Goal: Task Accomplishment & Management: Manage account settings

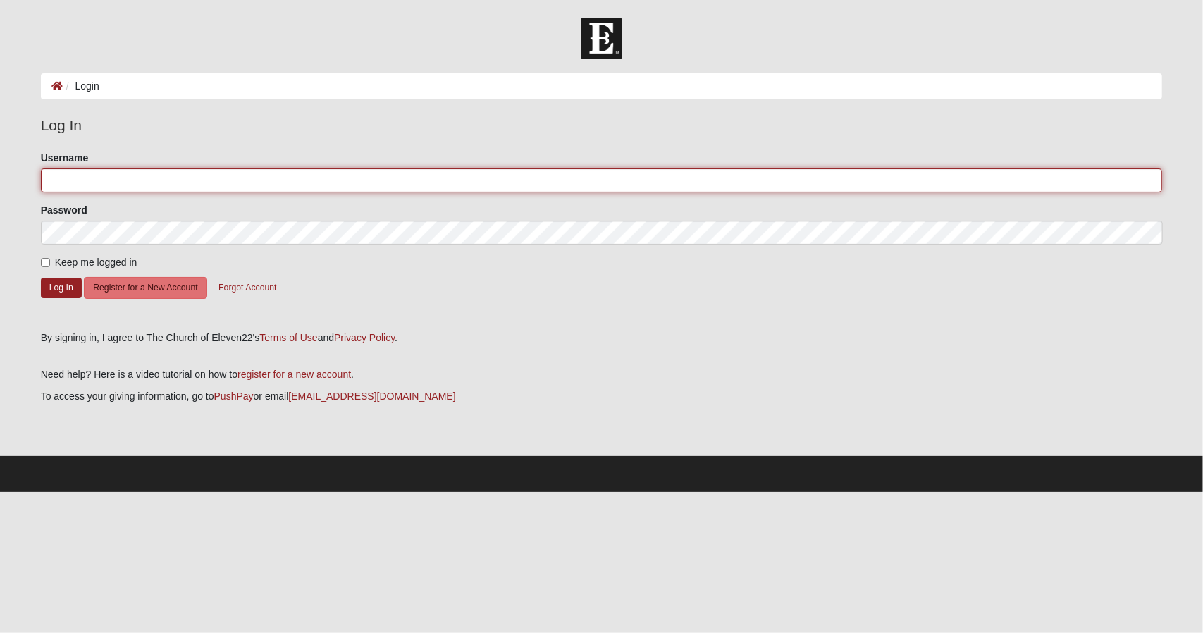
click at [550, 178] on input "Username" at bounding box center [602, 180] width 1122 height 24
click at [121, 180] on input "Username" at bounding box center [602, 180] width 1122 height 24
type input "erikajackson0527"
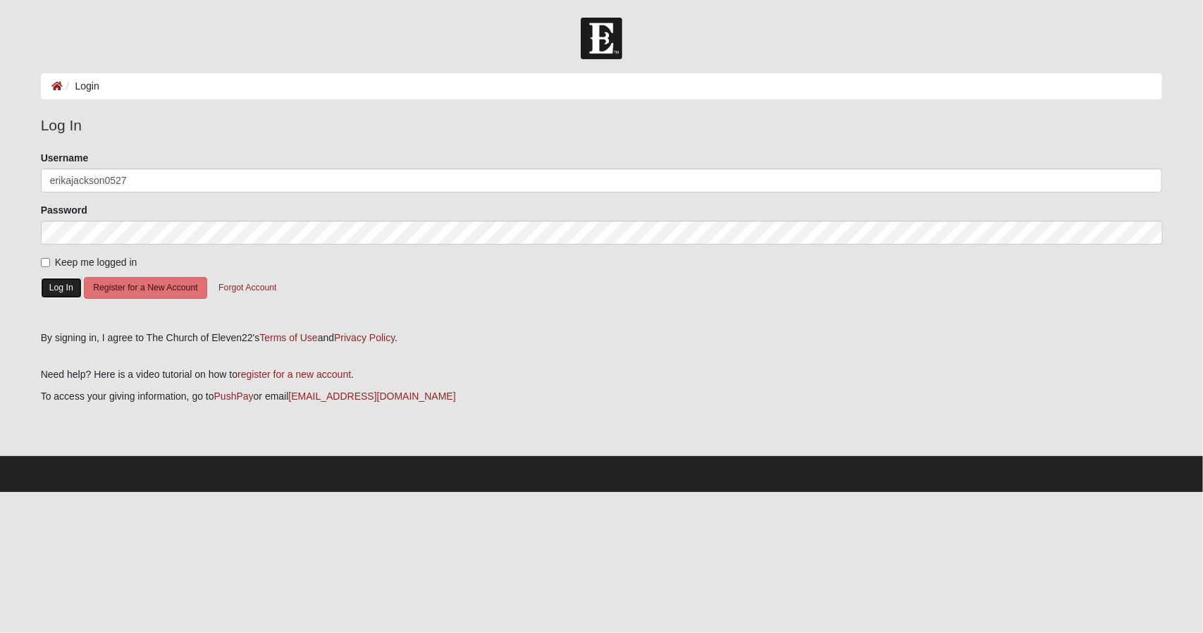
click at [58, 288] on button "Log In" at bounding box center [61, 288] width 41 height 20
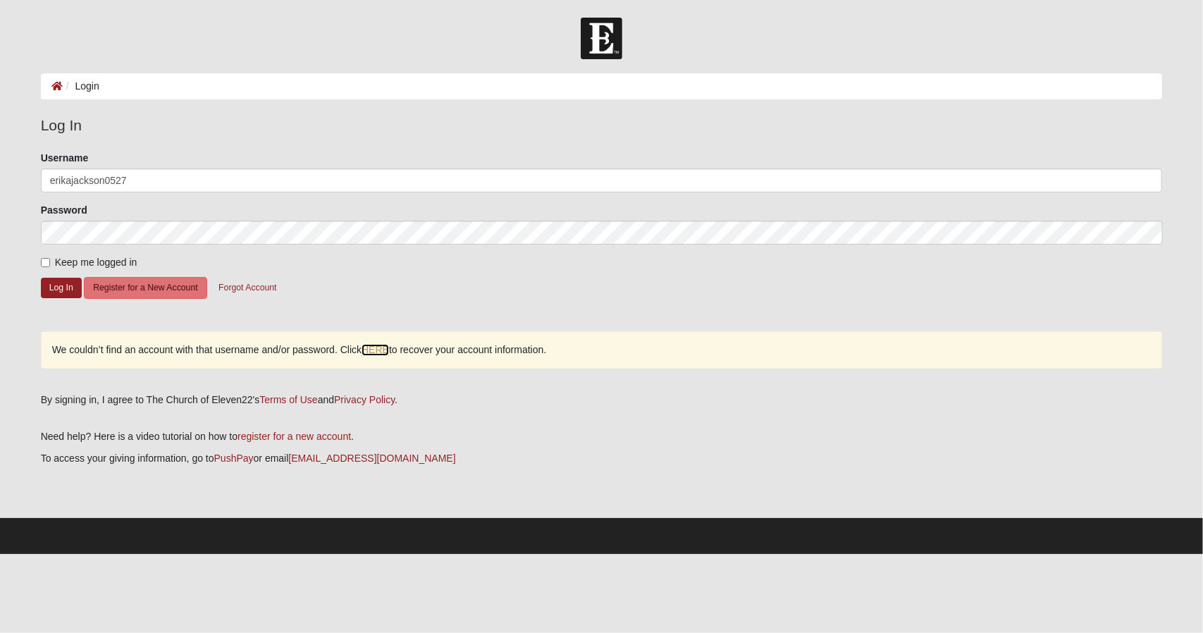
click at [384, 346] on link "HERE" at bounding box center [375, 350] width 27 height 12
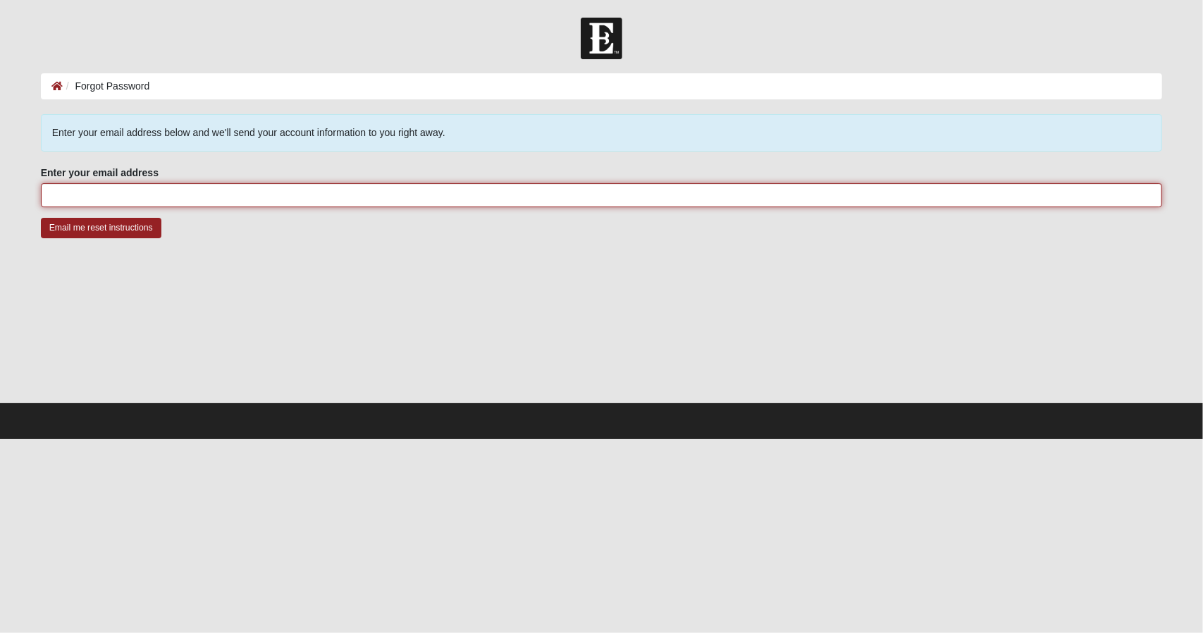
click at [336, 197] on input "Enter your email address" at bounding box center [602, 195] width 1122 height 24
type input "erikapiercejackson@gmail.com"
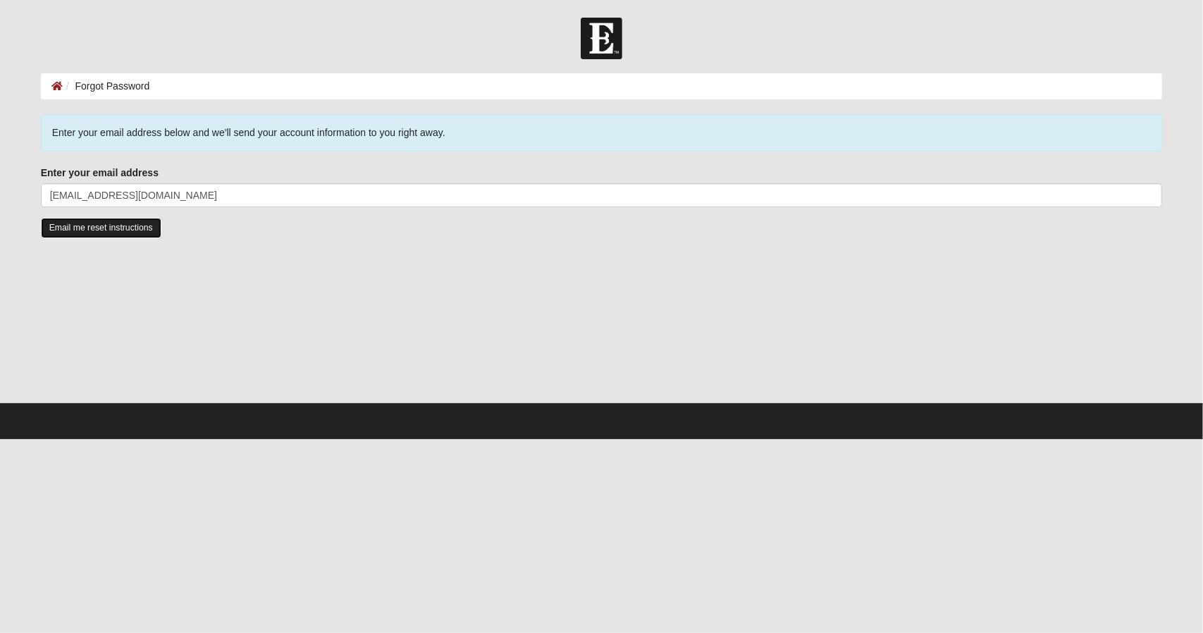
click at [95, 226] on input "Email me reset instructions" at bounding box center [101, 228] width 121 height 20
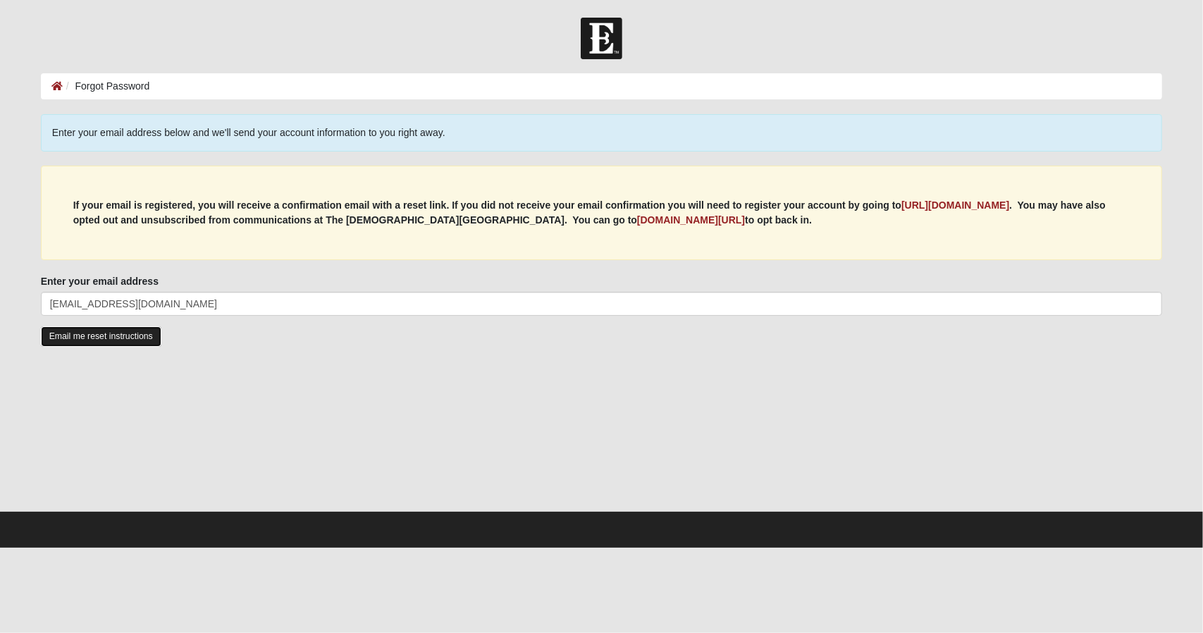
click at [90, 333] on input "Email me reset instructions" at bounding box center [101, 336] width 121 height 20
